Goal: Information Seeking & Learning: Learn about a topic

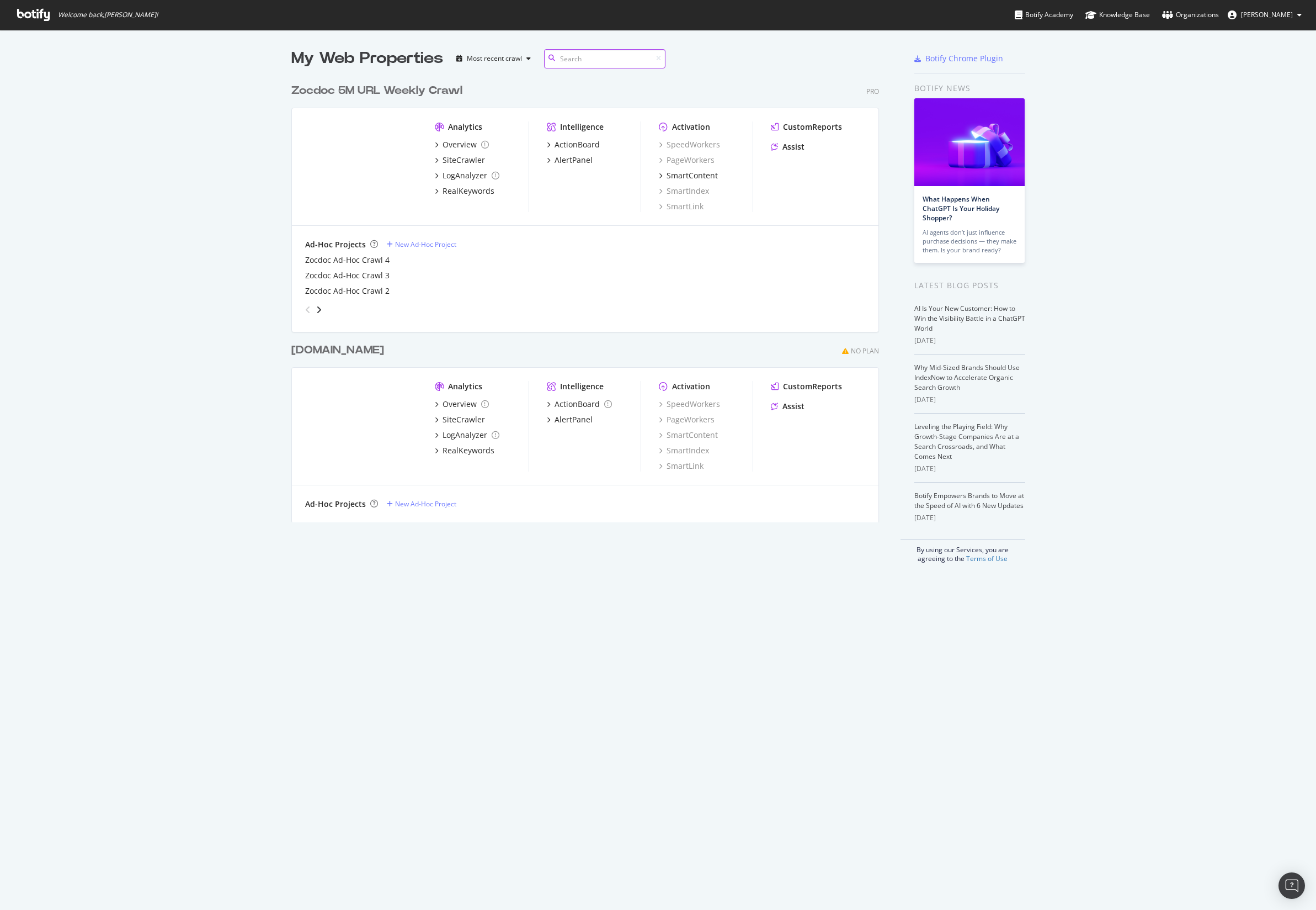
scroll to position [900, 1296]
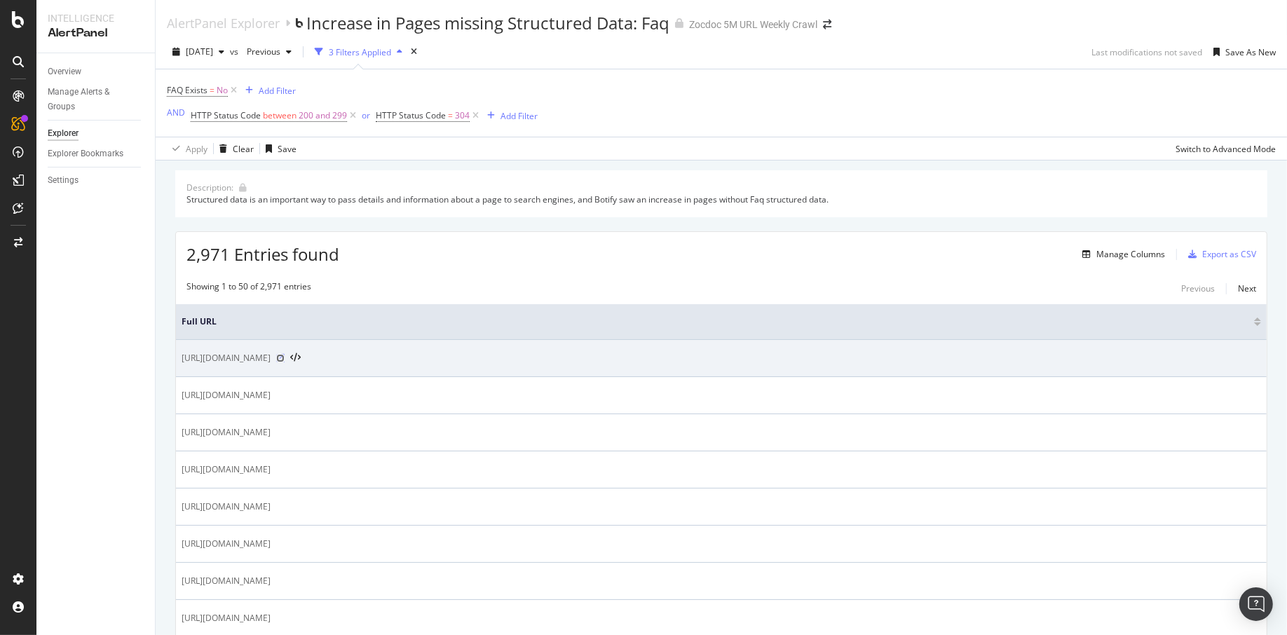
click at [284, 356] on icon at bounding box center [280, 358] width 8 height 8
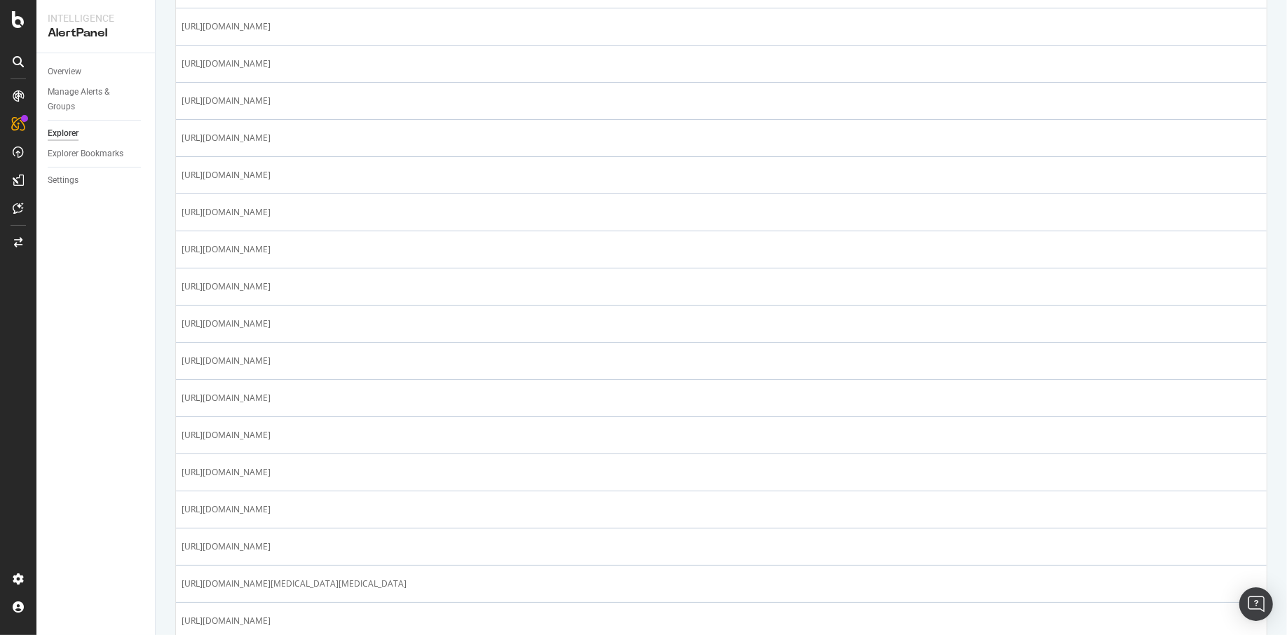
scroll to position [927, 0]
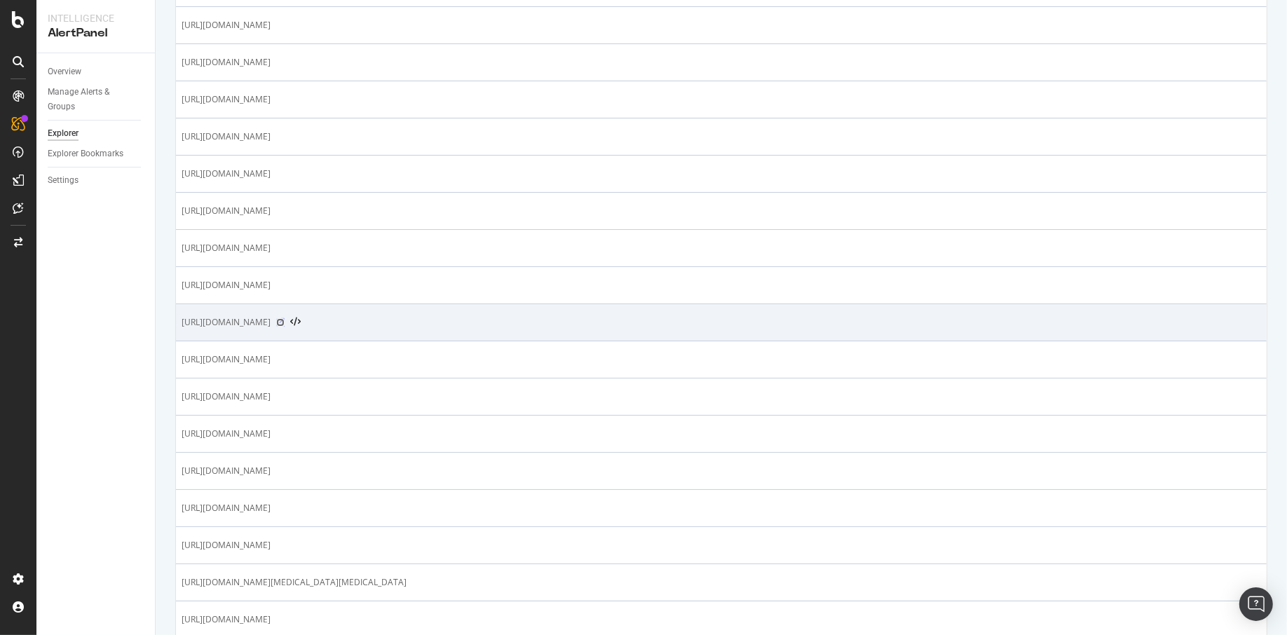
click at [284, 318] on icon at bounding box center [280, 322] width 8 height 8
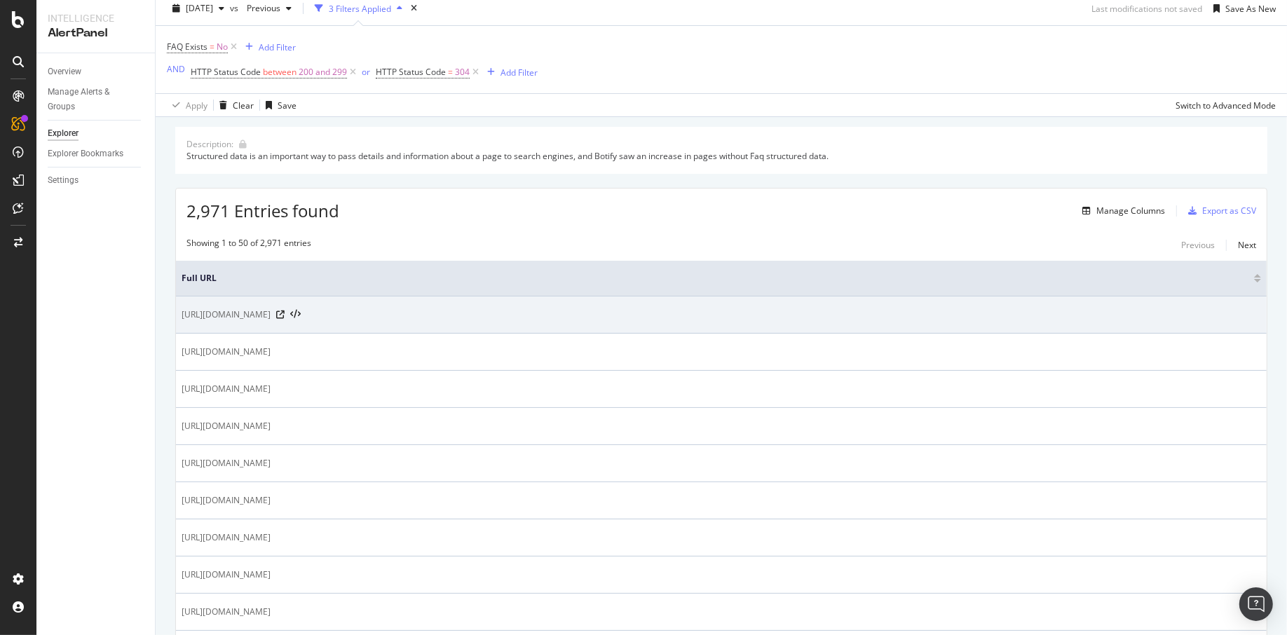
scroll to position [0, 0]
